Goal: Information Seeking & Learning: Learn about a topic

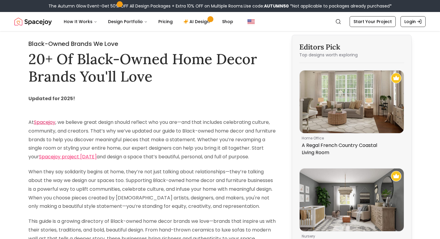
click at [50, 124] on link "Spacejoy" at bounding box center [45, 122] width 22 height 7
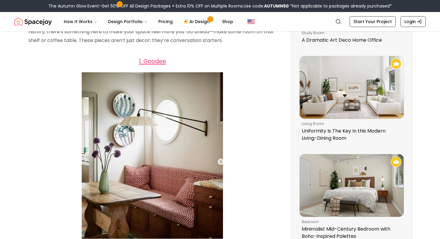
scroll to position [292, 0]
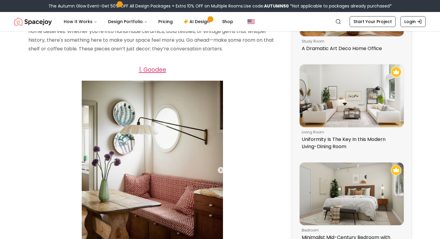
click at [149, 74] on span "1. Goodee" at bounding box center [152, 70] width 27 height 8
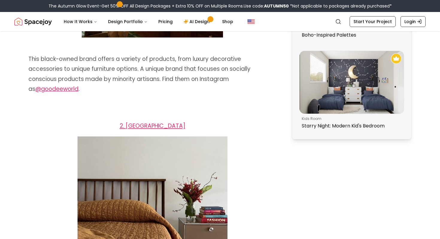
scroll to position [503, 0]
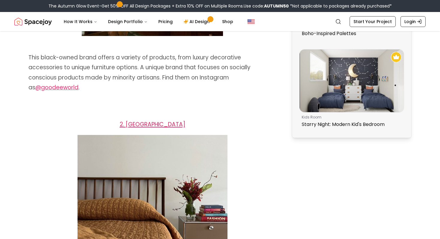
click at [157, 128] on span "2. [GEOGRAPHIC_DATA]" at bounding box center [153, 124] width 66 height 8
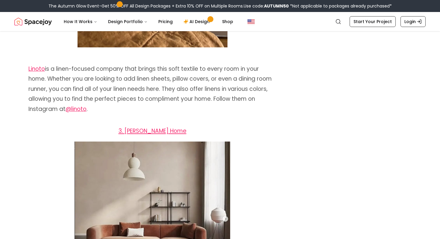
scroll to position [760, 0]
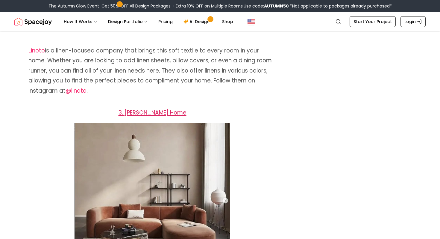
click at [165, 117] on span "3. [PERSON_NAME] Home" at bounding box center [153, 112] width 68 height 8
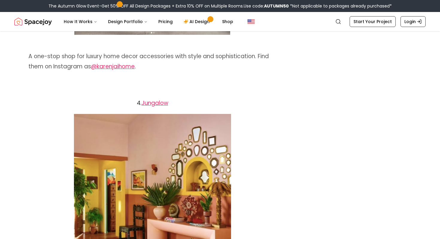
scroll to position [1009, 0]
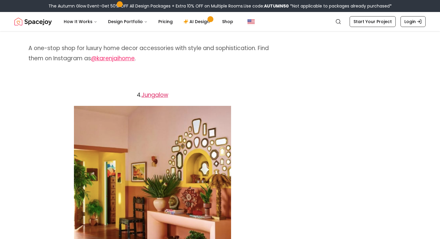
click at [159, 99] on link "Jungalow" at bounding box center [155, 95] width 27 height 8
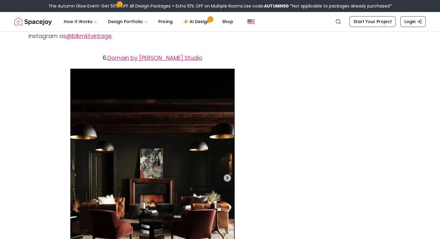
scroll to position [1531, 0]
click at [155, 62] on link "Domain by [PERSON_NAME] Studio" at bounding box center [155, 58] width 95 height 8
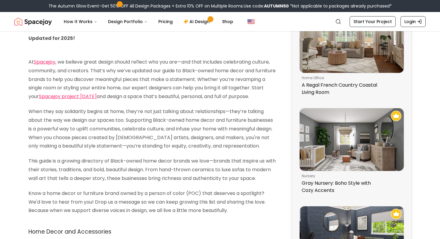
scroll to position [0, 0]
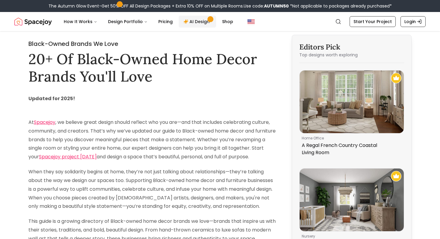
click at [196, 24] on link "AI Design" at bounding box center [197, 22] width 37 height 12
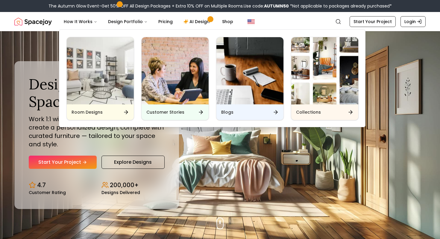
click at [281, 146] on div "Design Your Dream Space Online Work 1:1 with expert interior designers to creat…" at bounding box center [220, 135] width 440 height 208
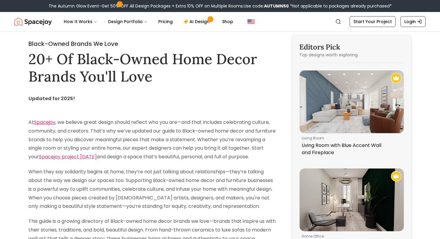
click at [66, 100] on strong "Updated for 2025!" at bounding box center [51, 98] width 47 height 7
